Goal: Task Accomplishment & Management: Manage account settings

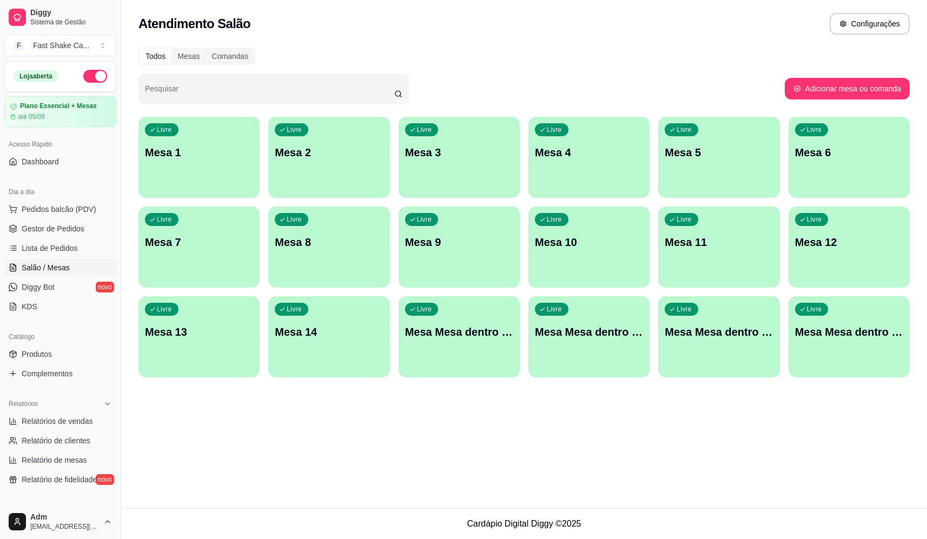
click at [622, 473] on div "Atendimento Salão Configurações Todos Mesas Comandas Pesquisar Adicionar mesa o…" at bounding box center [524, 254] width 806 height 509
click at [72, 348] on link "Produtos" at bounding box center [60, 354] width 112 height 17
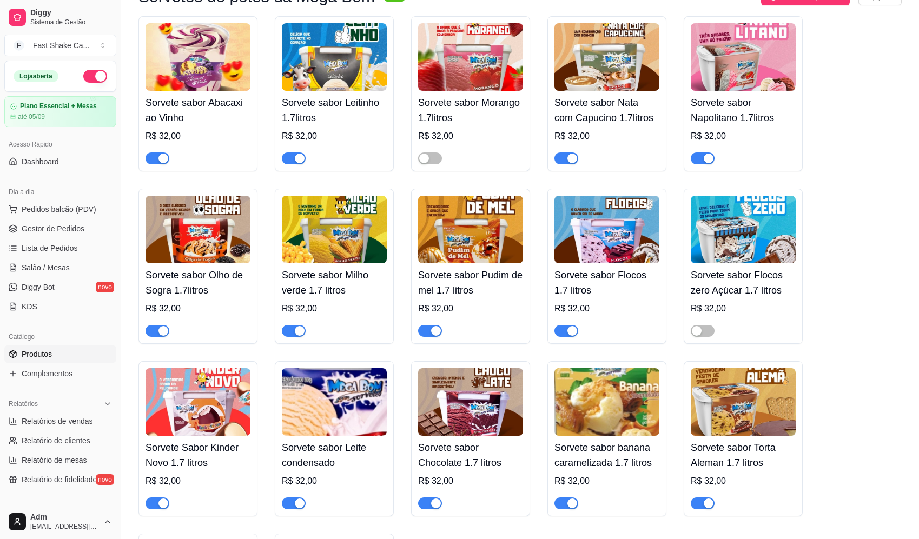
scroll to position [2435, 0]
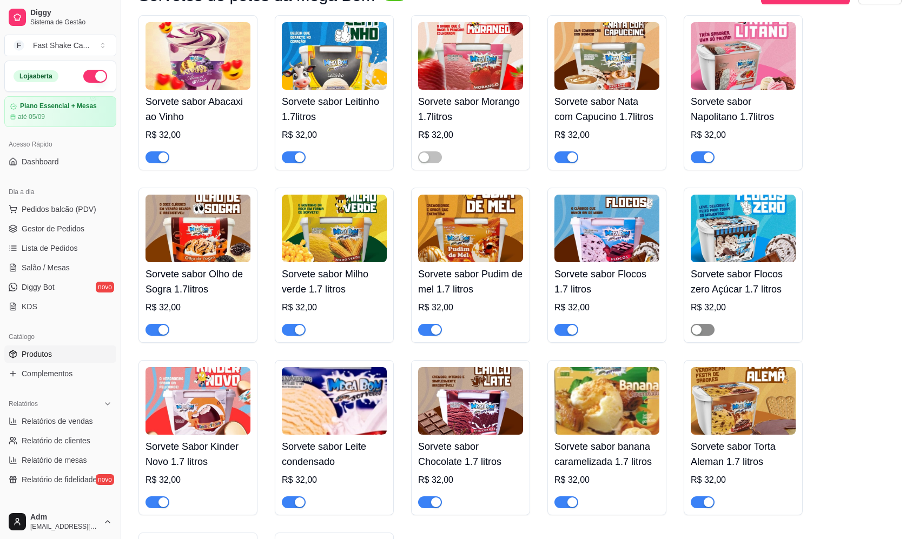
click at [703, 336] on span "button" at bounding box center [703, 330] width 24 height 12
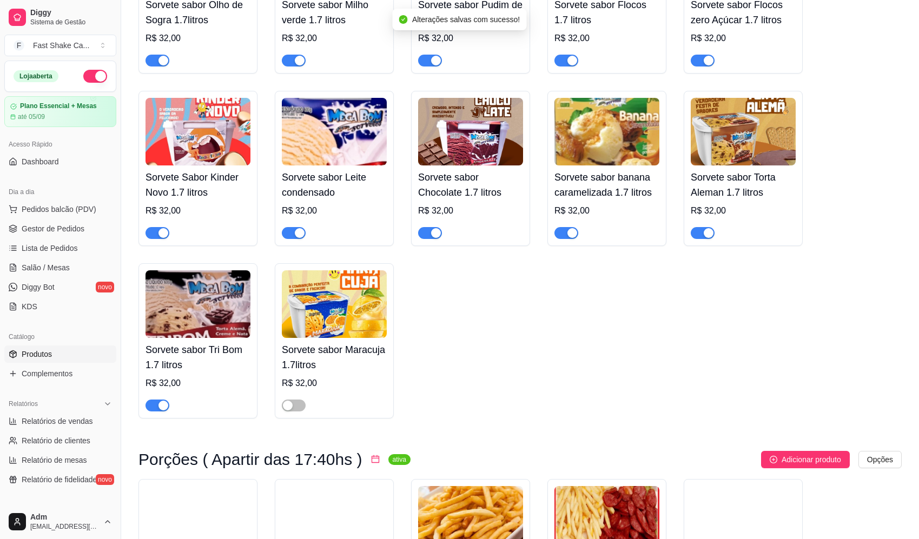
scroll to position [2705, 0]
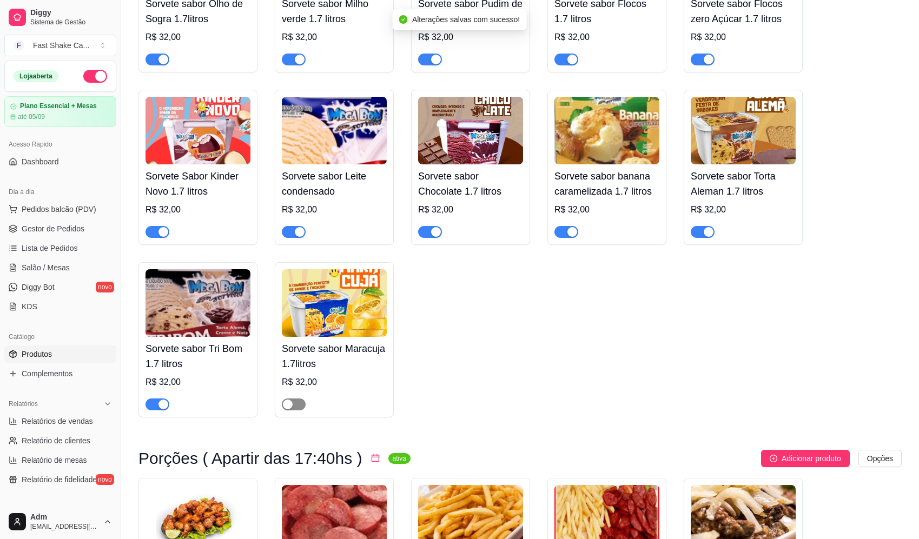
click at [289, 410] on div "button" at bounding box center [288, 405] width 10 height 10
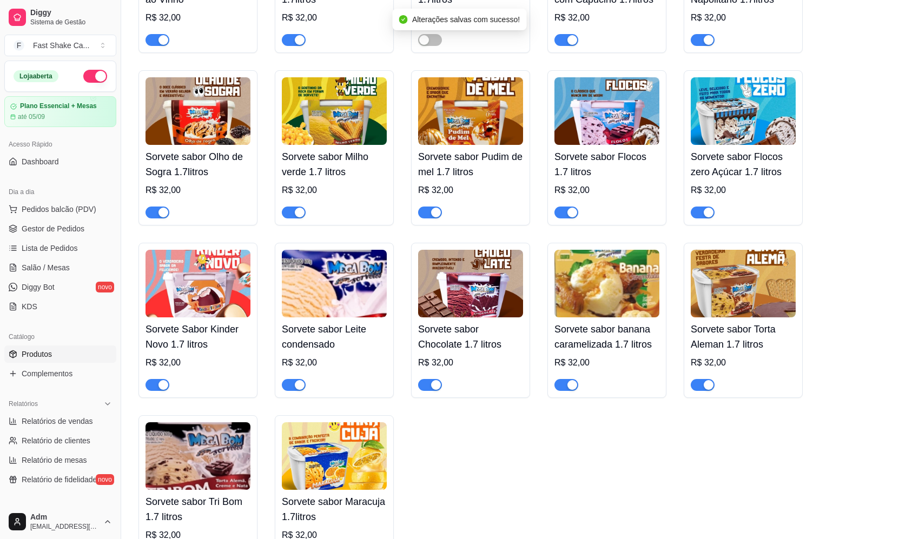
scroll to position [2381, 0]
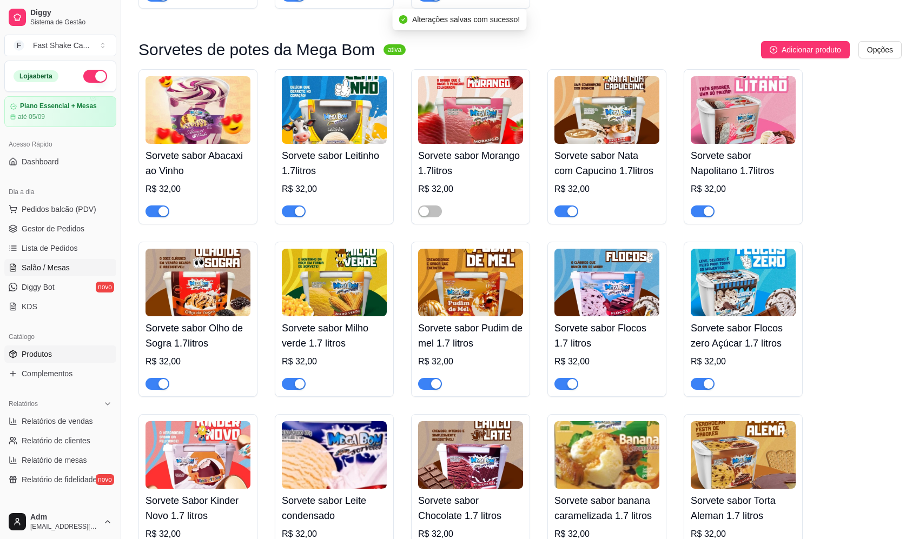
click at [62, 271] on span "Salão / Mesas" at bounding box center [46, 267] width 48 height 11
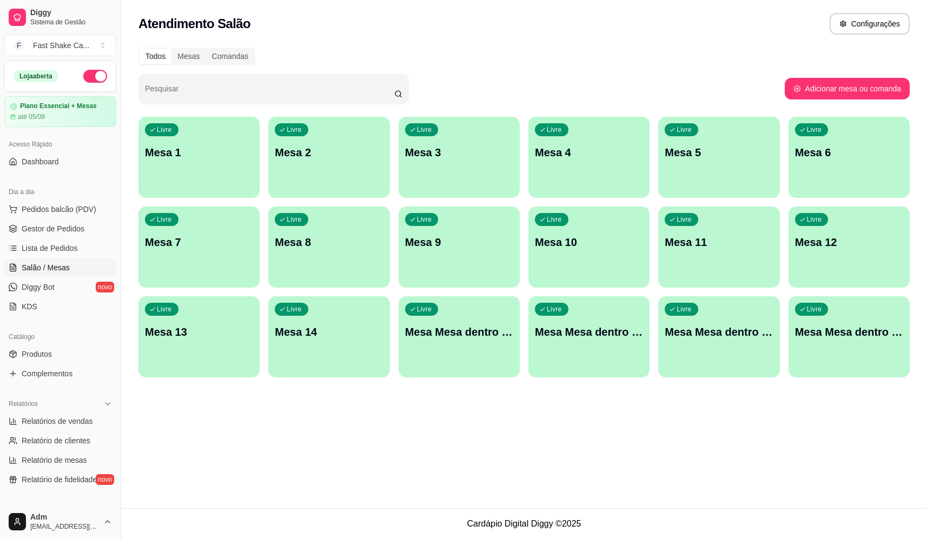
click at [55, 271] on span "Salão / Mesas" at bounding box center [46, 267] width 48 height 11
click at [746, 153] on p "Mesa 5" at bounding box center [719, 153] width 105 height 15
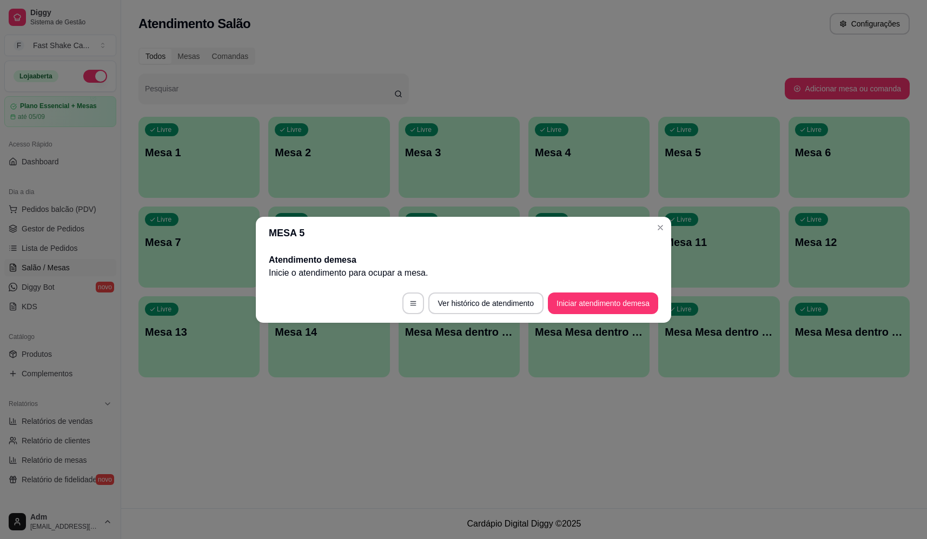
click at [614, 306] on button "Iniciar atendimento de mesa" at bounding box center [603, 304] width 110 height 22
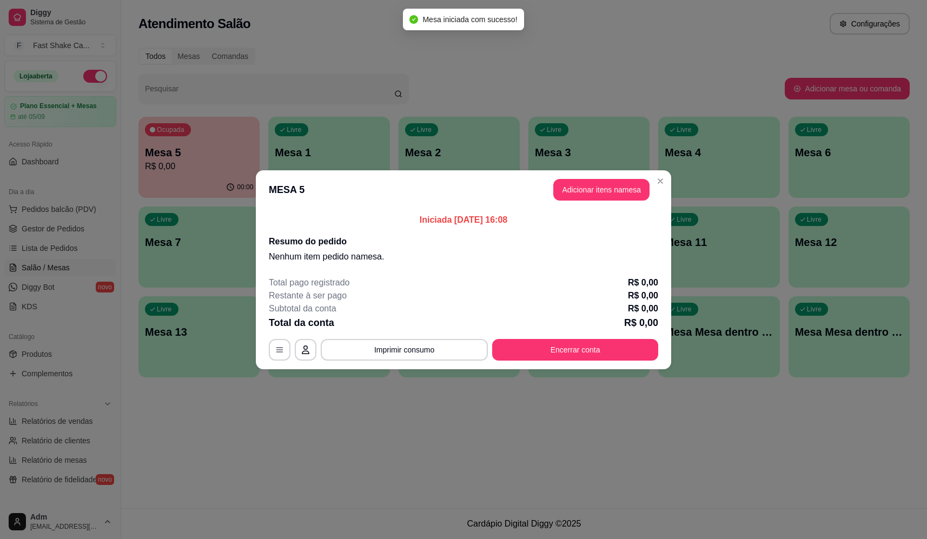
click at [602, 199] on button "Adicionar itens na mesa" at bounding box center [601, 190] width 96 height 22
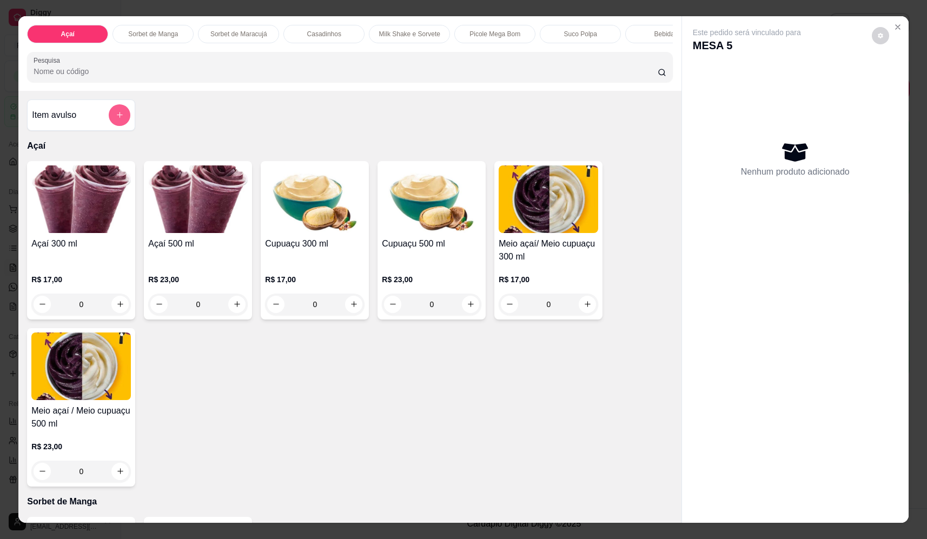
click at [126, 126] on button "add-separate-item" at bounding box center [120, 115] width 22 height 22
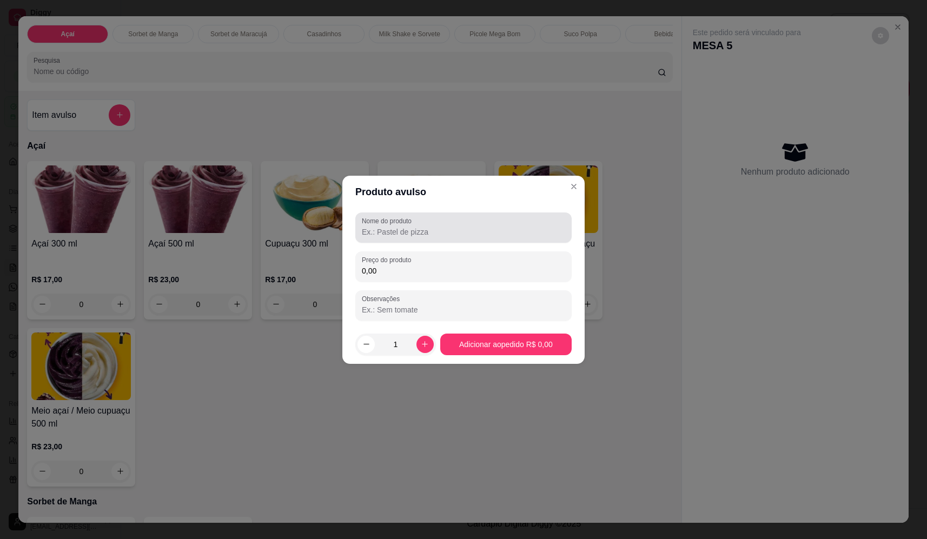
click at [418, 228] on input "Nome do produto" at bounding box center [463, 232] width 203 height 11
type input "sorvete"
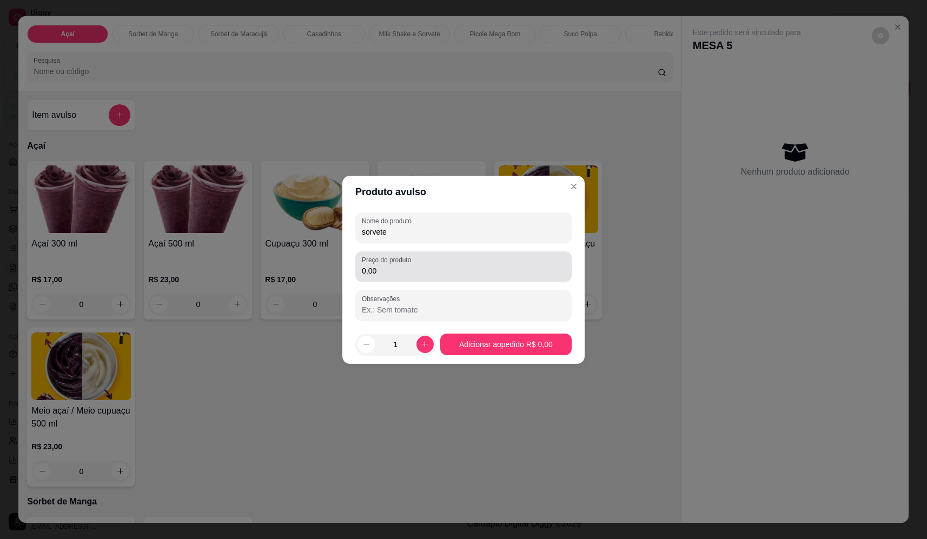
click at [419, 258] on div "0,00" at bounding box center [463, 267] width 203 height 22
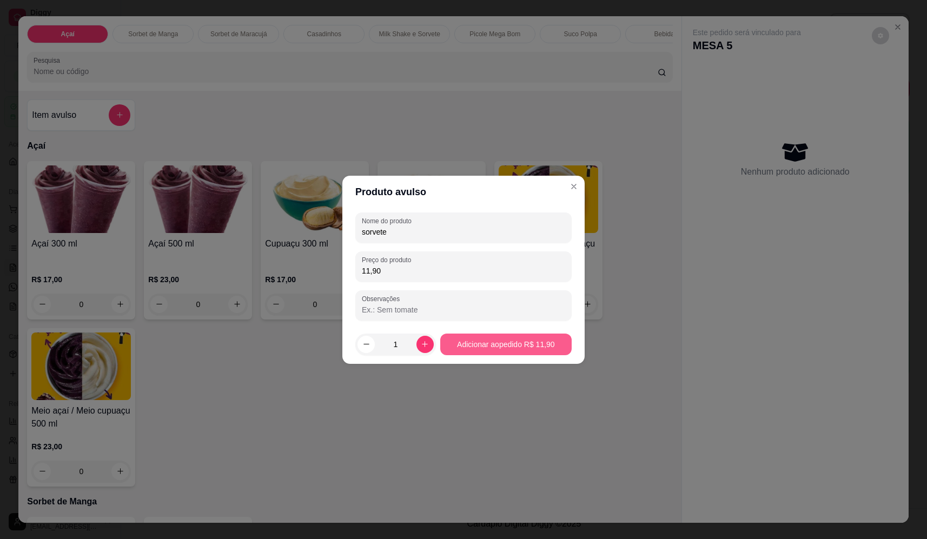
type input "11,90"
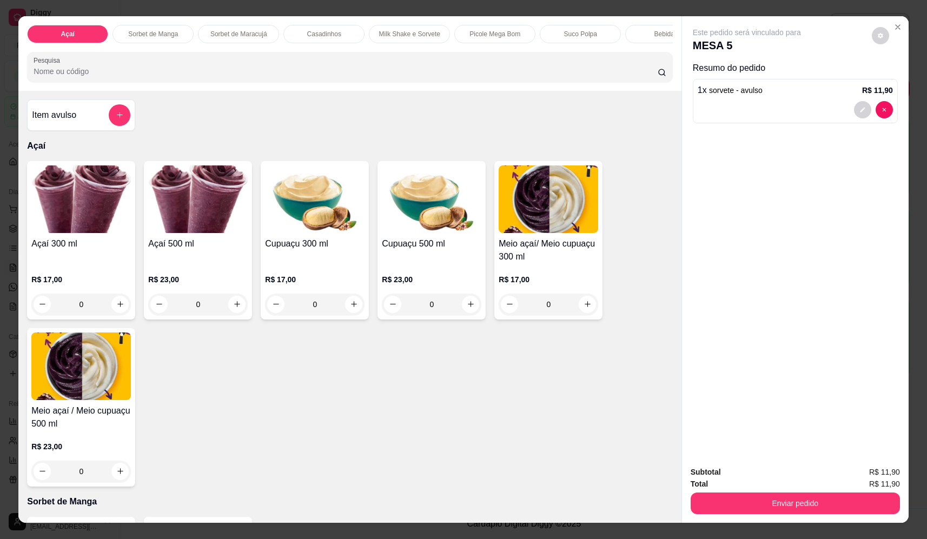
click at [769, 502] on button "Enviar pedido" at bounding box center [795, 504] width 209 height 22
click at [754, 465] on div "Deseja registrar o cliente que fez esse pedido? Essa é uma forma de identificar…" at bounding box center [791, 464] width 185 height 47
click at [754, 471] on button "Não registrar e enviar pedido" at bounding box center [759, 477] width 109 height 20
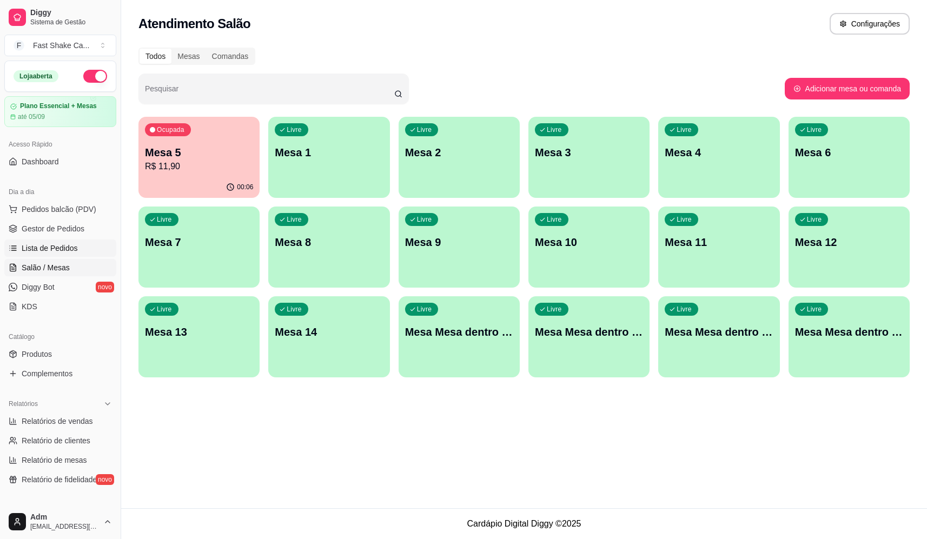
click at [65, 249] on span "Lista de Pedidos" at bounding box center [50, 248] width 56 height 11
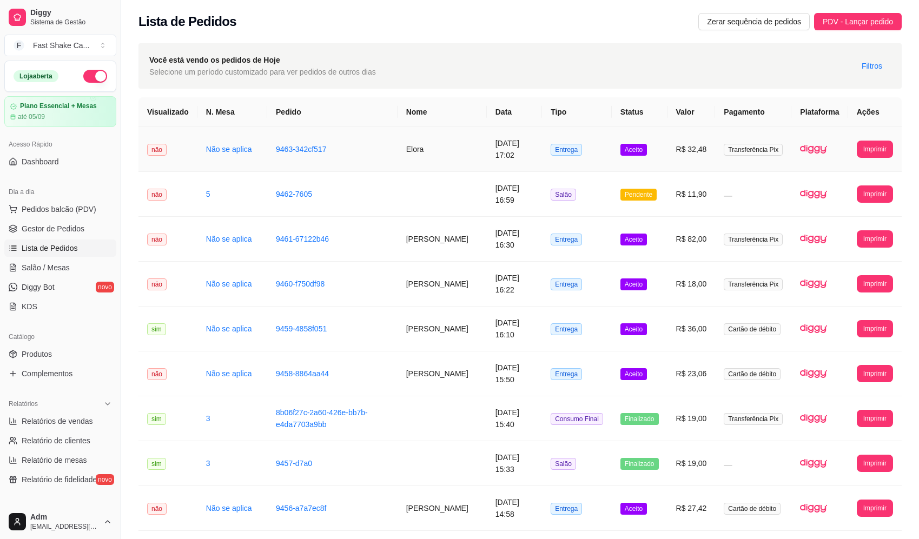
click at [882, 153] on button "Imprimir" at bounding box center [875, 149] width 36 height 17
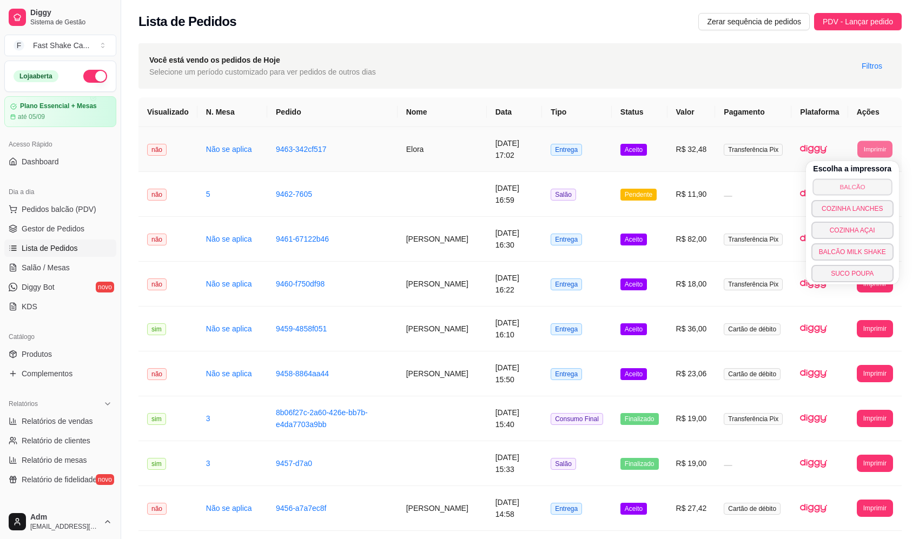
click at [851, 188] on button "BALCÃO" at bounding box center [853, 187] width 80 height 17
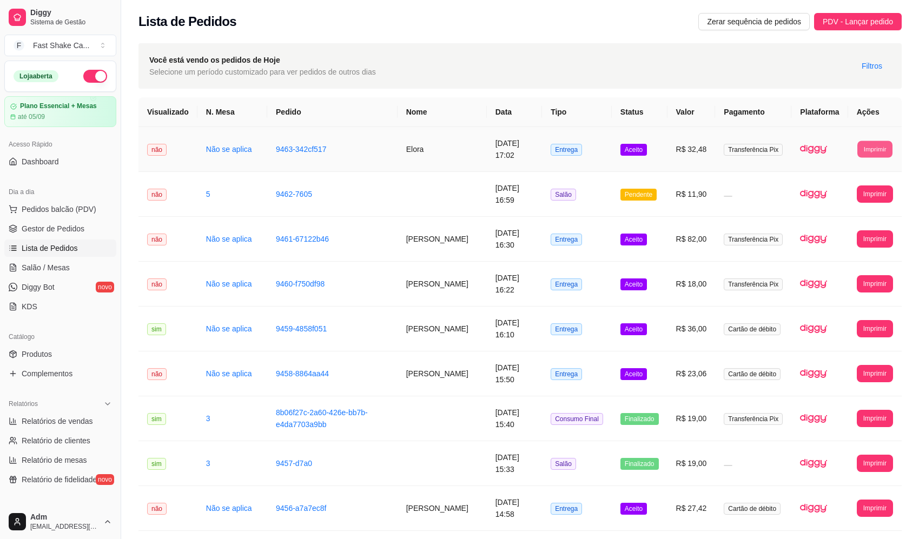
click at [868, 148] on button "Imprimir" at bounding box center [875, 149] width 35 height 17
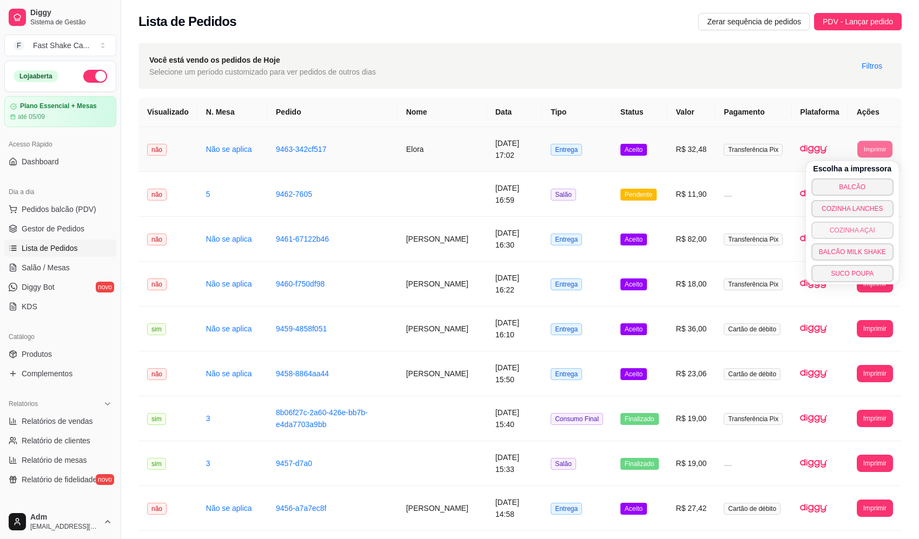
click at [856, 234] on button "COZINHA AÇAI" at bounding box center [853, 230] width 82 height 17
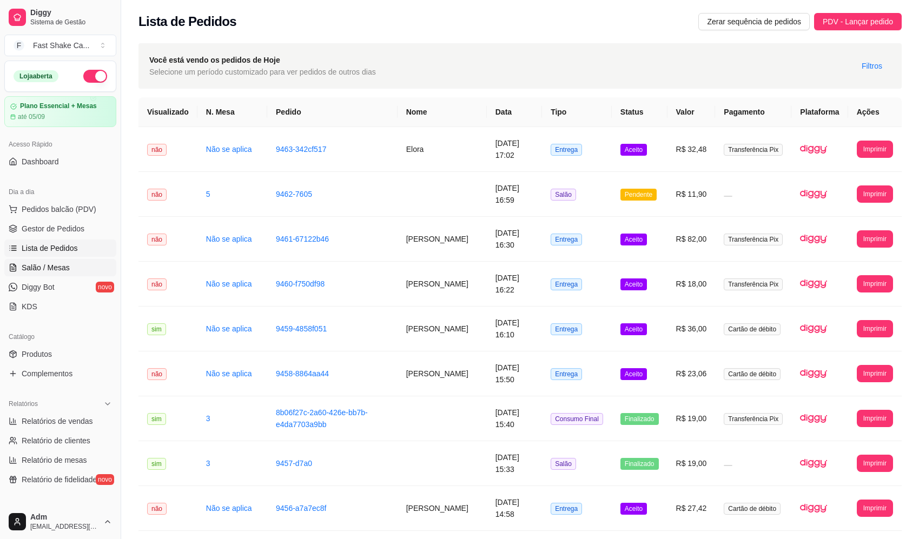
click at [55, 262] on link "Salão / Mesas" at bounding box center [60, 267] width 112 height 17
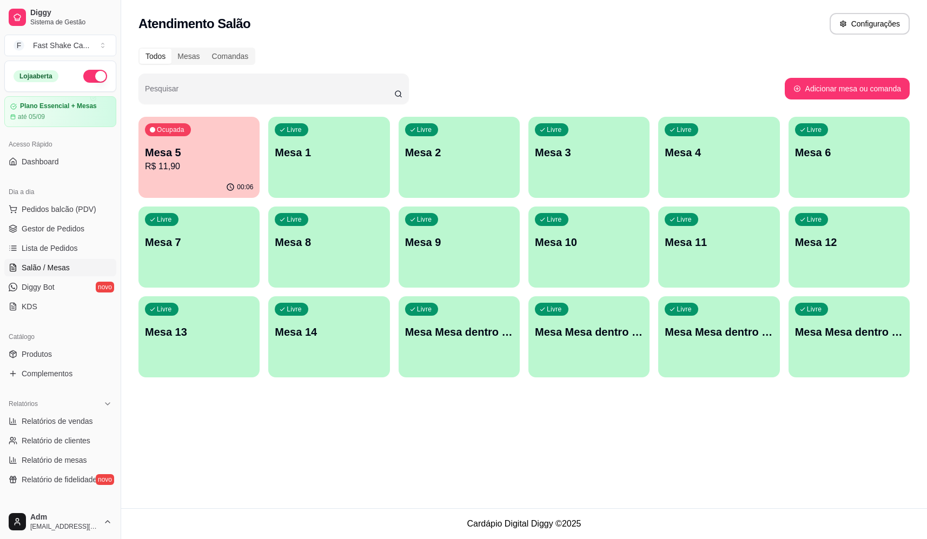
click at [218, 158] on p "Mesa 5" at bounding box center [199, 152] width 108 height 15
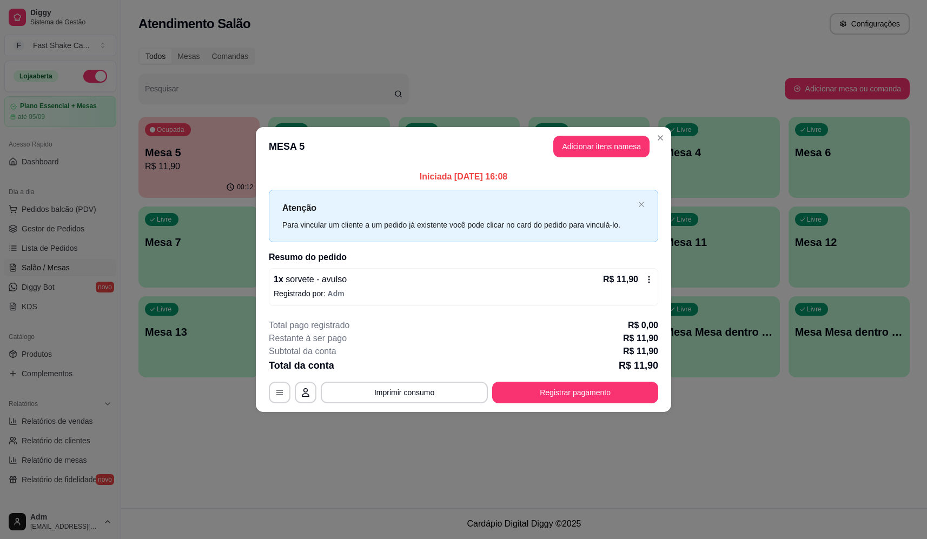
click at [605, 155] on button "Adicionar itens na mesa" at bounding box center [601, 147] width 96 height 22
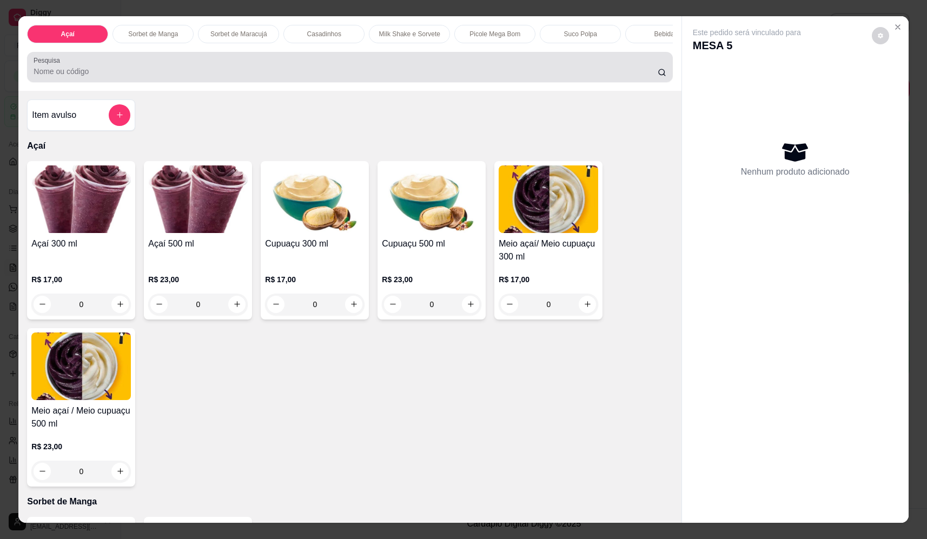
click at [205, 76] on input "Pesquisa" at bounding box center [346, 71] width 624 height 11
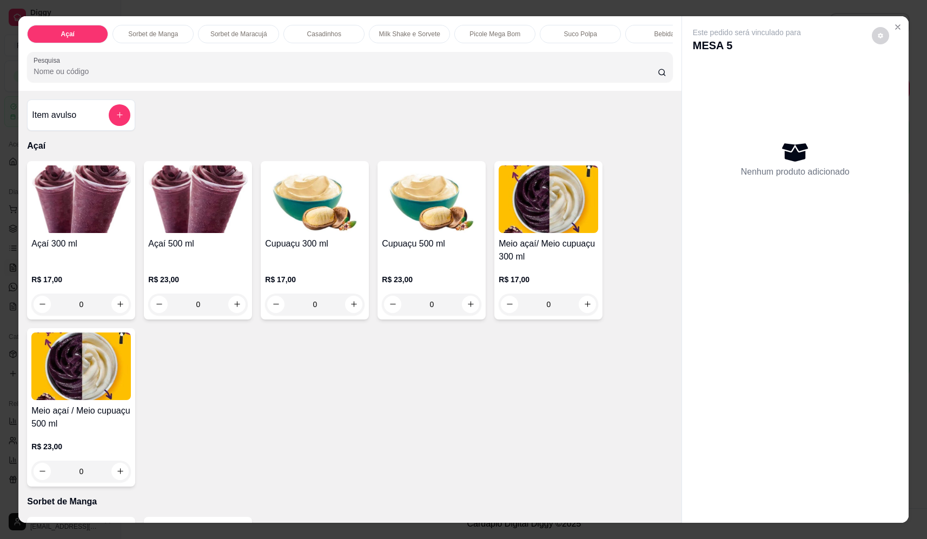
click at [148, 77] on input "Pesquisa" at bounding box center [346, 71] width 624 height 11
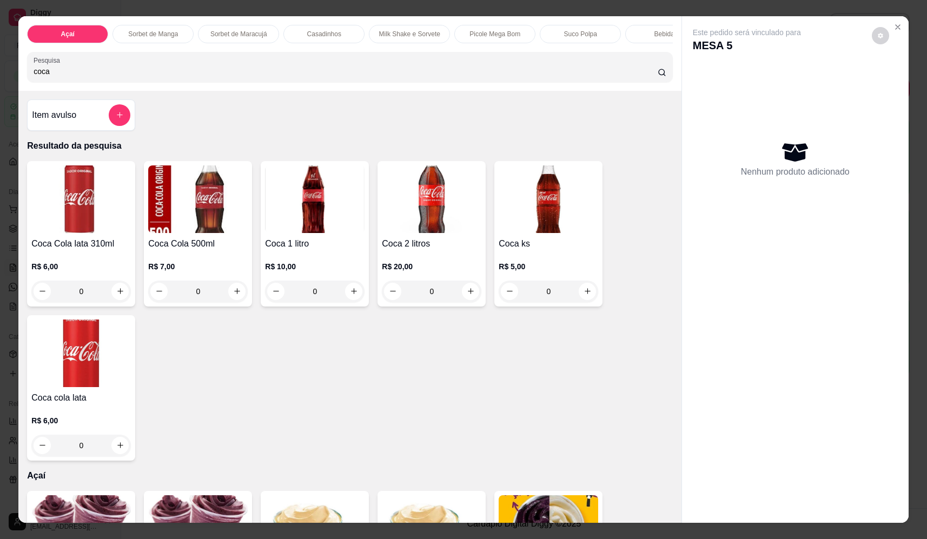
type input "coca"
click at [124, 300] on button "increase-product-quantity" at bounding box center [120, 291] width 17 height 17
type input "1"
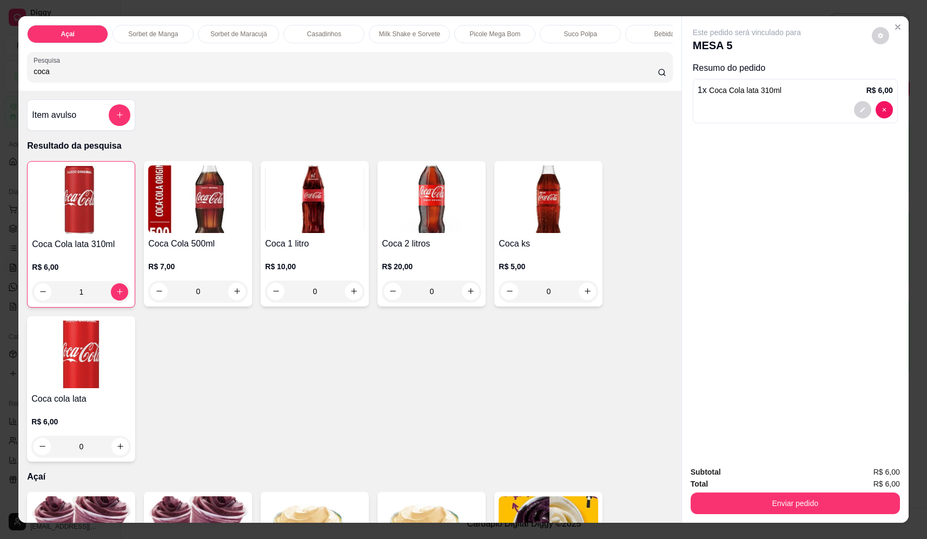
click at [798, 512] on button "Enviar pedido" at bounding box center [795, 504] width 209 height 22
click at [776, 478] on button "Não registrar e enviar pedido" at bounding box center [759, 477] width 113 height 21
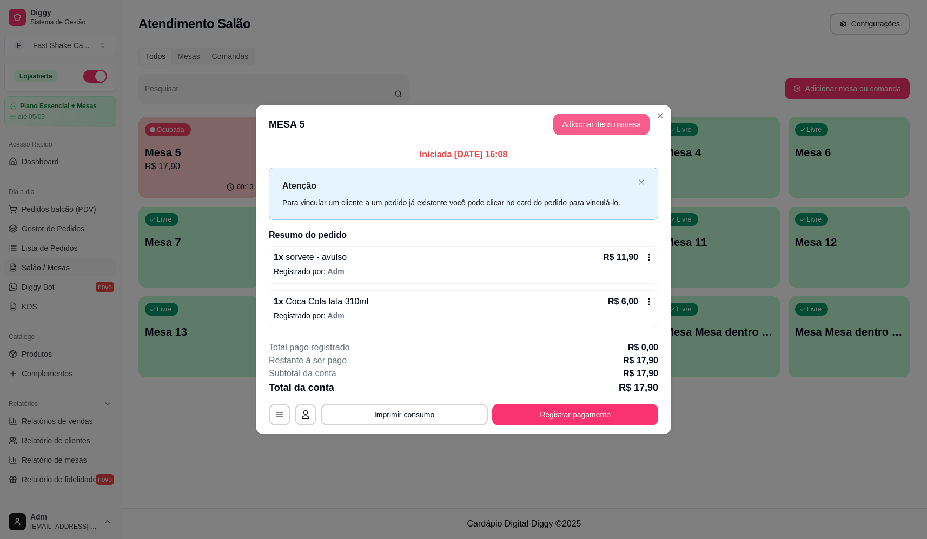
click at [612, 122] on button "Adicionar itens na mesa" at bounding box center [601, 125] width 96 height 22
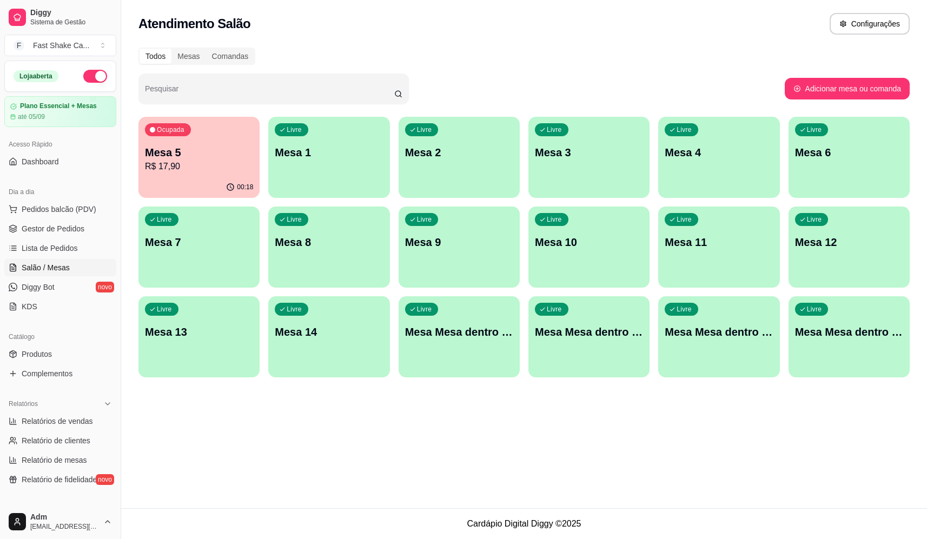
click at [552, 478] on div "Atendimento Salão Configurações Todos Mesas Comandas Pesquisar Adicionar mesa o…" at bounding box center [524, 254] width 806 height 509
click at [577, 447] on div "Atendimento Salão Configurações Todos Mesas Comandas Pesquisar Adicionar mesa o…" at bounding box center [524, 254] width 806 height 509
click at [617, 450] on div "Atendimento Salão Configurações Todos Mesas Comandas Pesquisar Adicionar mesa o…" at bounding box center [524, 254] width 806 height 509
click at [243, 159] on p "Mesa 5" at bounding box center [199, 152] width 108 height 15
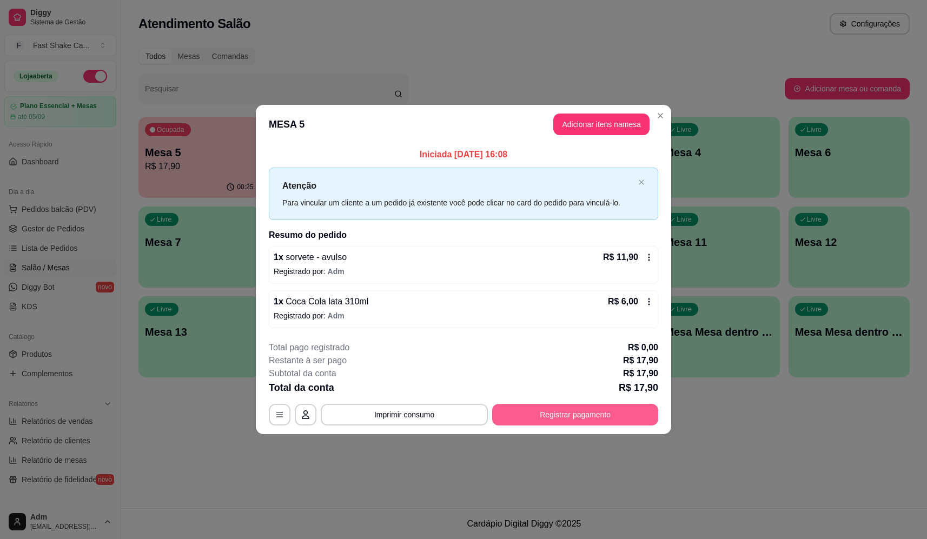
click at [596, 413] on button "Registrar pagamento" at bounding box center [575, 415] width 166 height 22
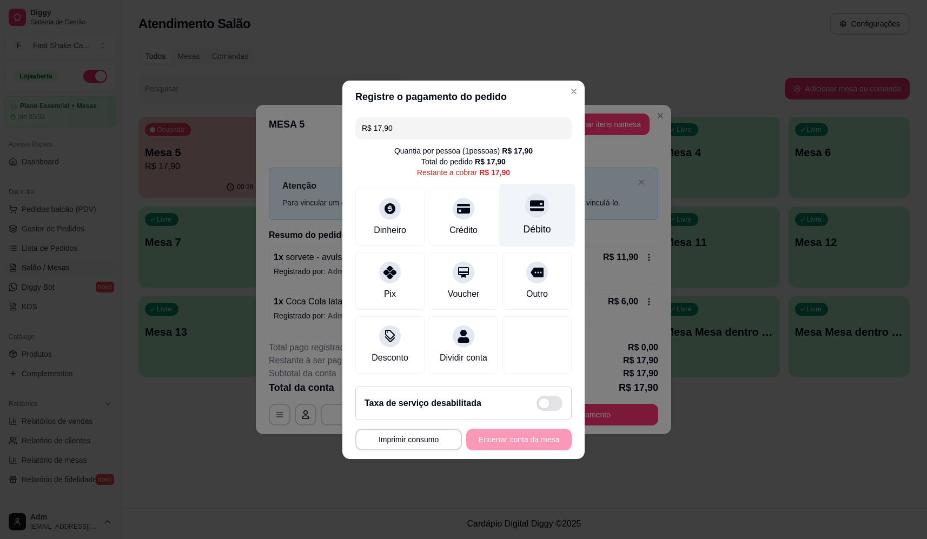
click at [532, 222] on div "Débito" at bounding box center [538, 229] width 28 height 14
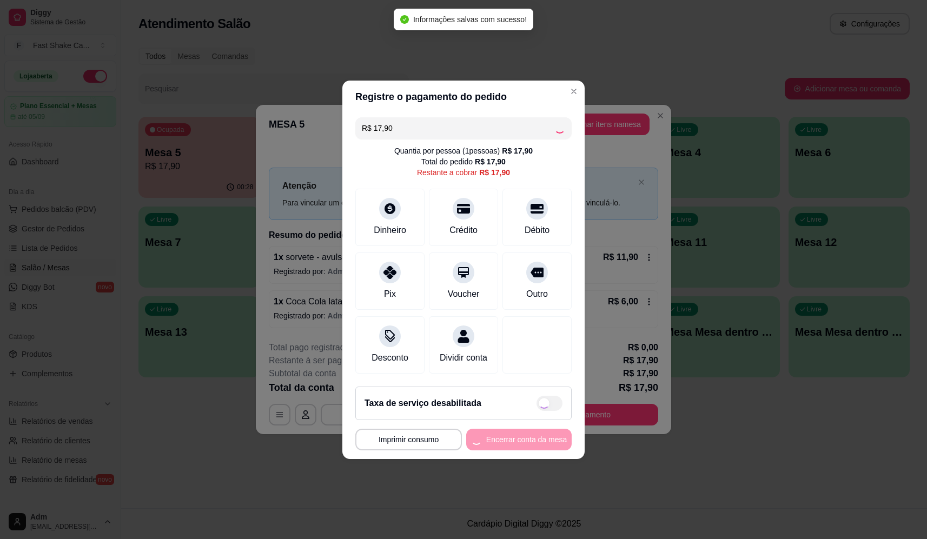
type input "R$ 0,00"
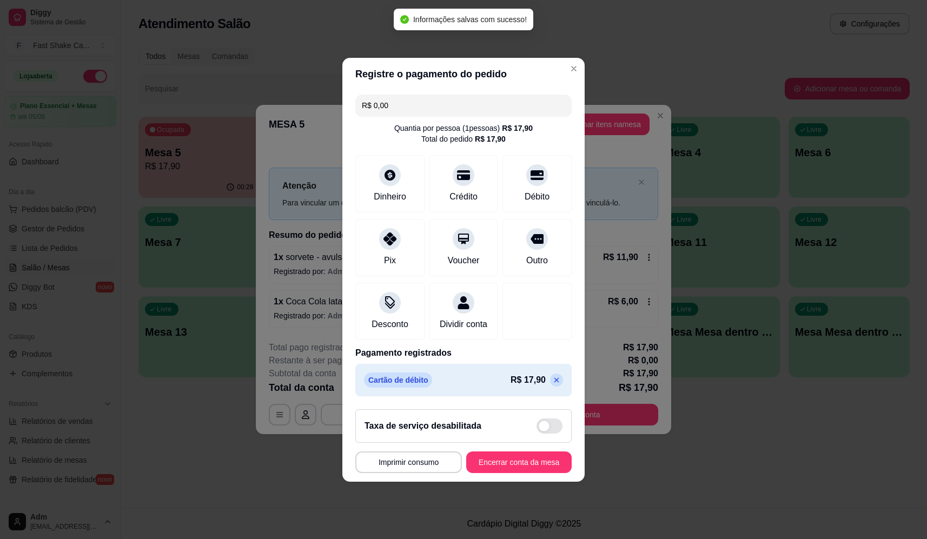
click at [536, 481] on footer "**********" at bounding box center [463, 441] width 242 height 81
click at [535, 473] on button "Encerrar conta da mesa" at bounding box center [519, 462] width 102 height 21
